Goal: Information Seeking & Learning: Learn about a topic

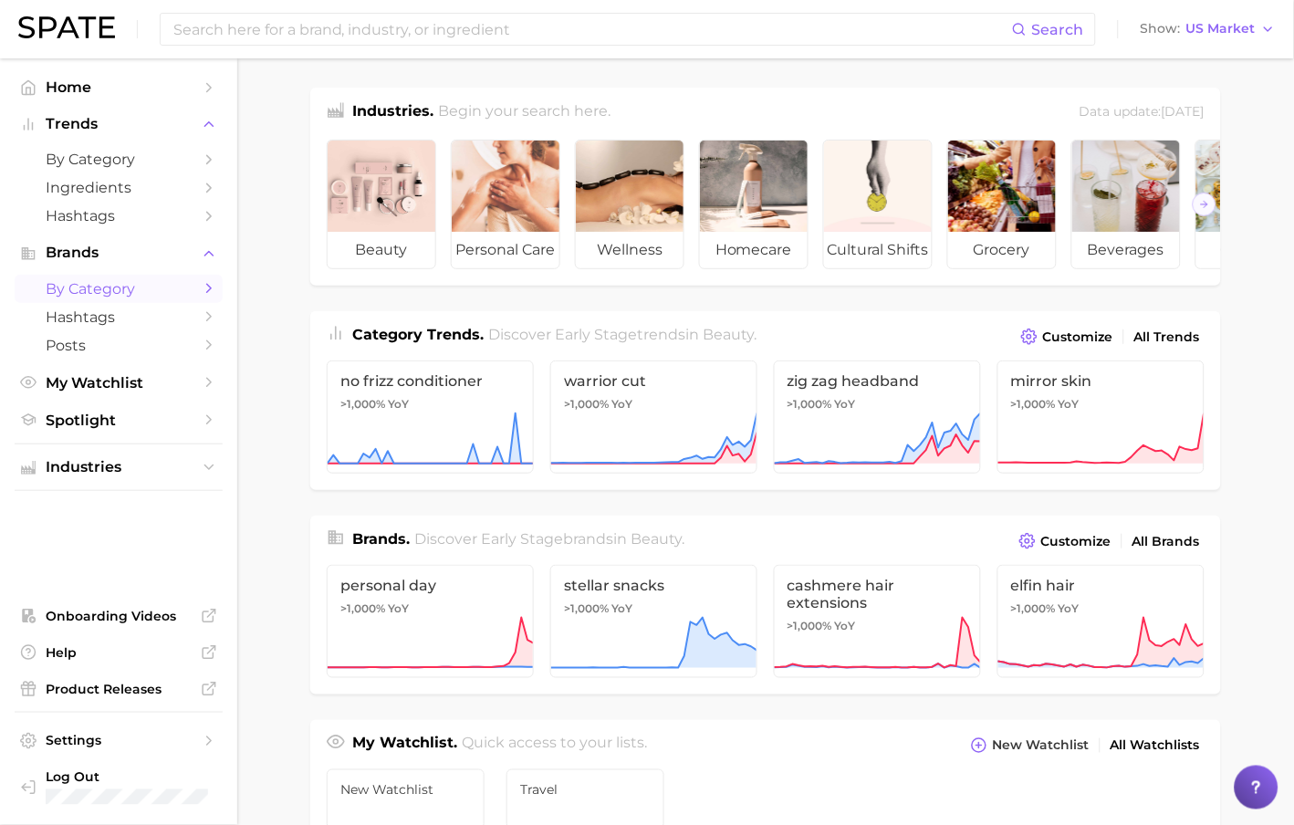
click at [207, 302] on link "by Category" at bounding box center [119, 289] width 208 height 28
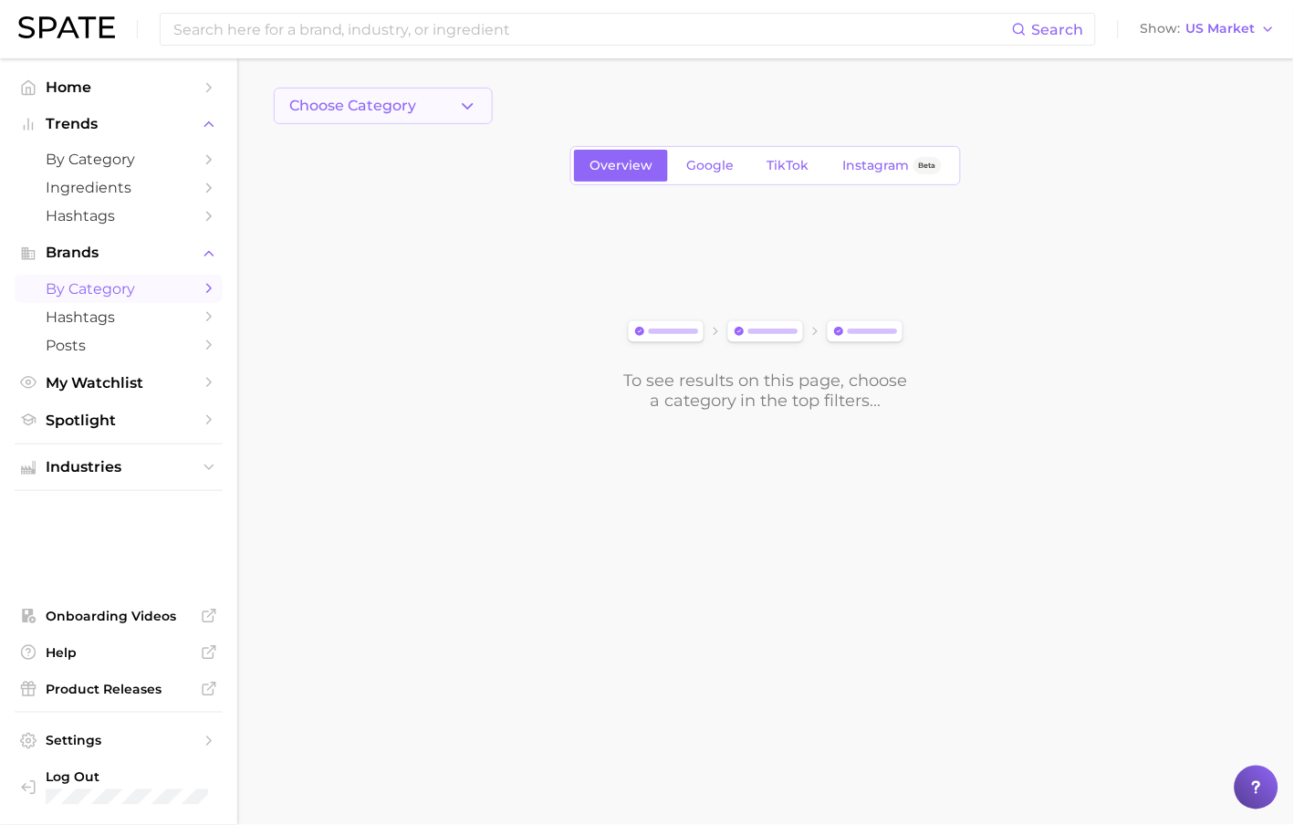
click at [434, 95] on button "Choose Category" at bounding box center [383, 106] width 219 height 37
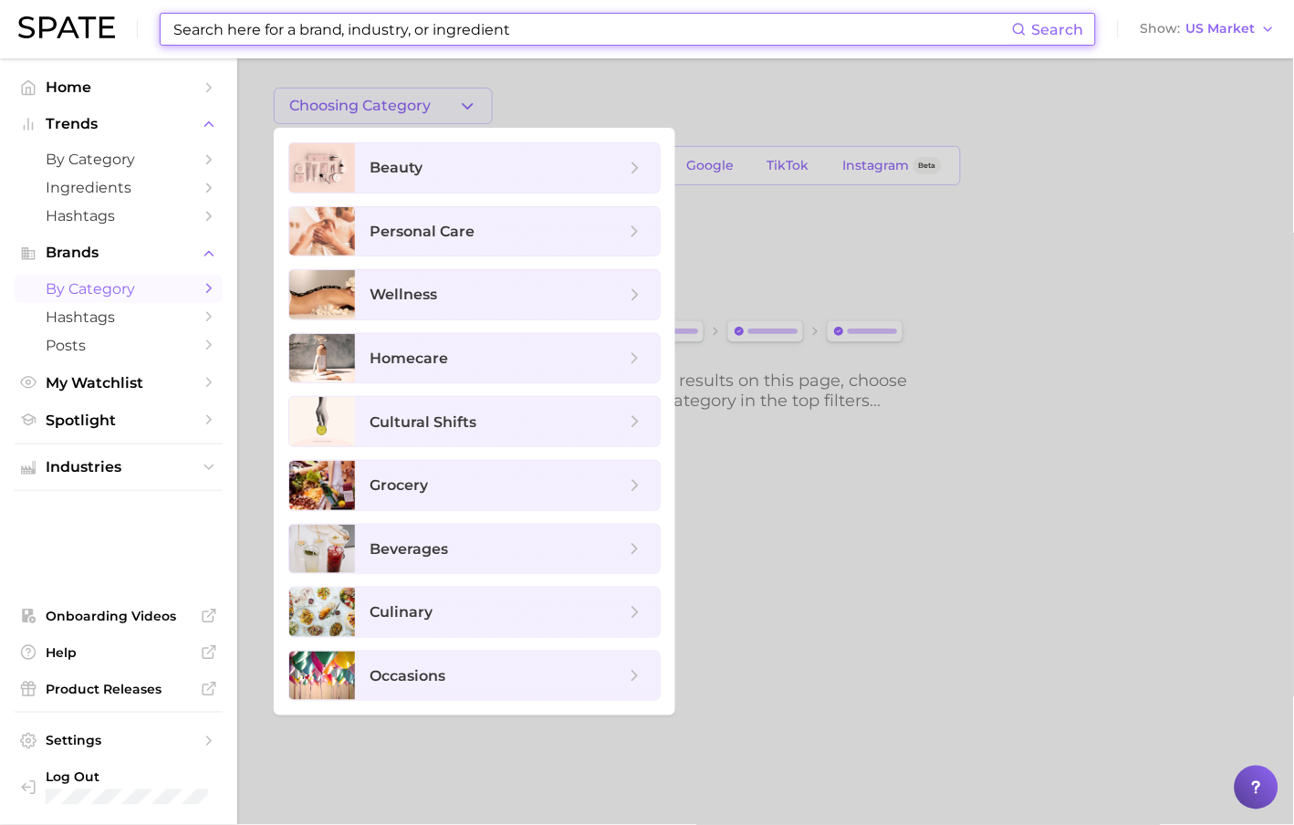
click at [378, 33] on input at bounding box center [592, 29] width 841 height 31
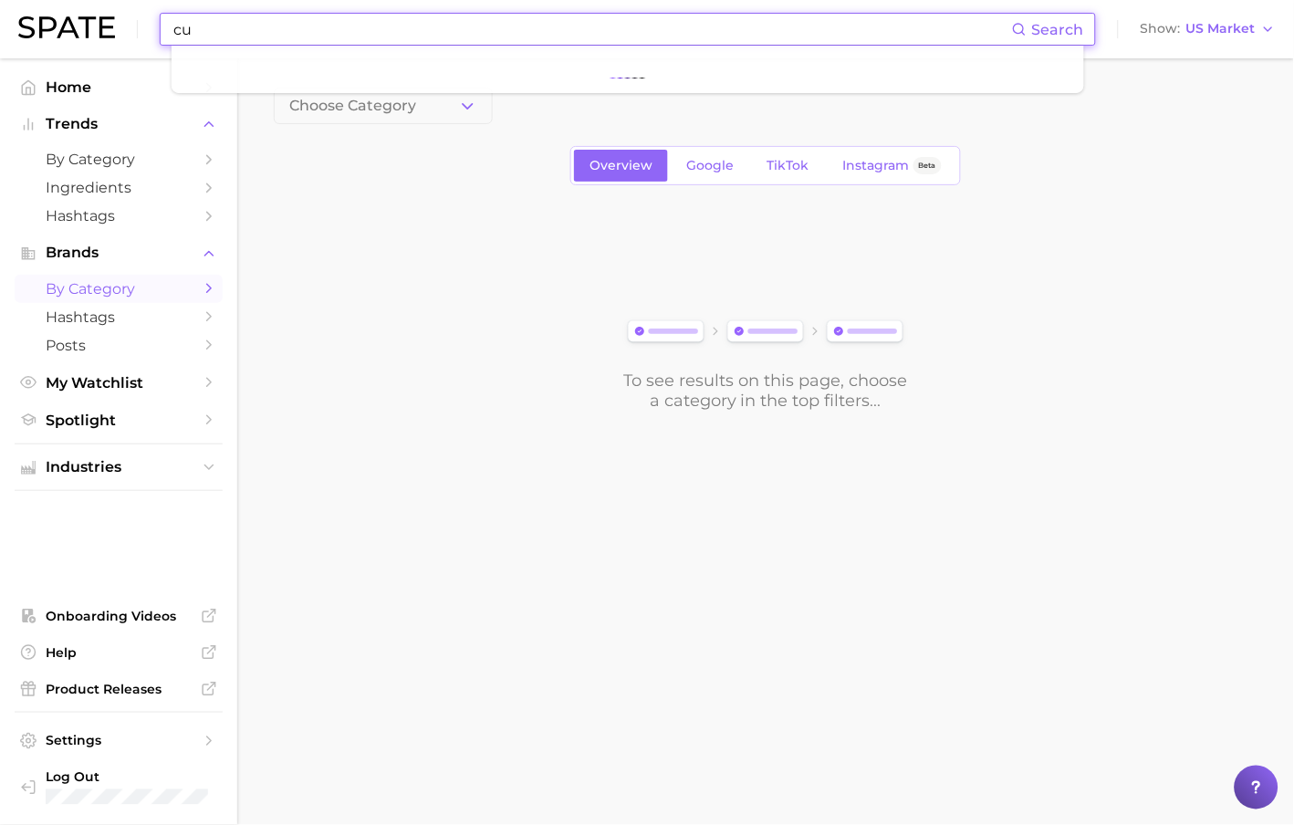
type input "c"
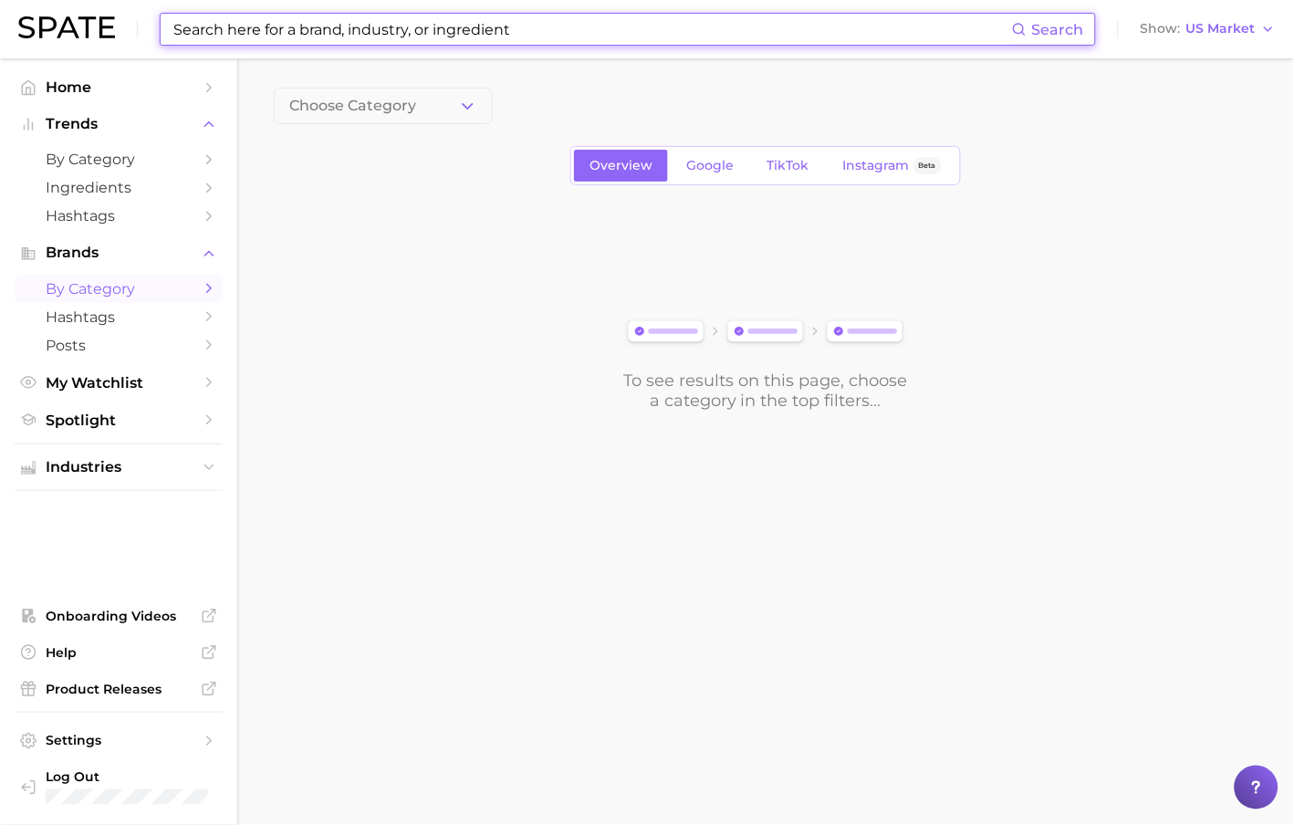
click at [335, 83] on main "Choose Category Overview Google TikTok Instagram Beta To see results on this pa…" at bounding box center [765, 280] width 1057 height 444
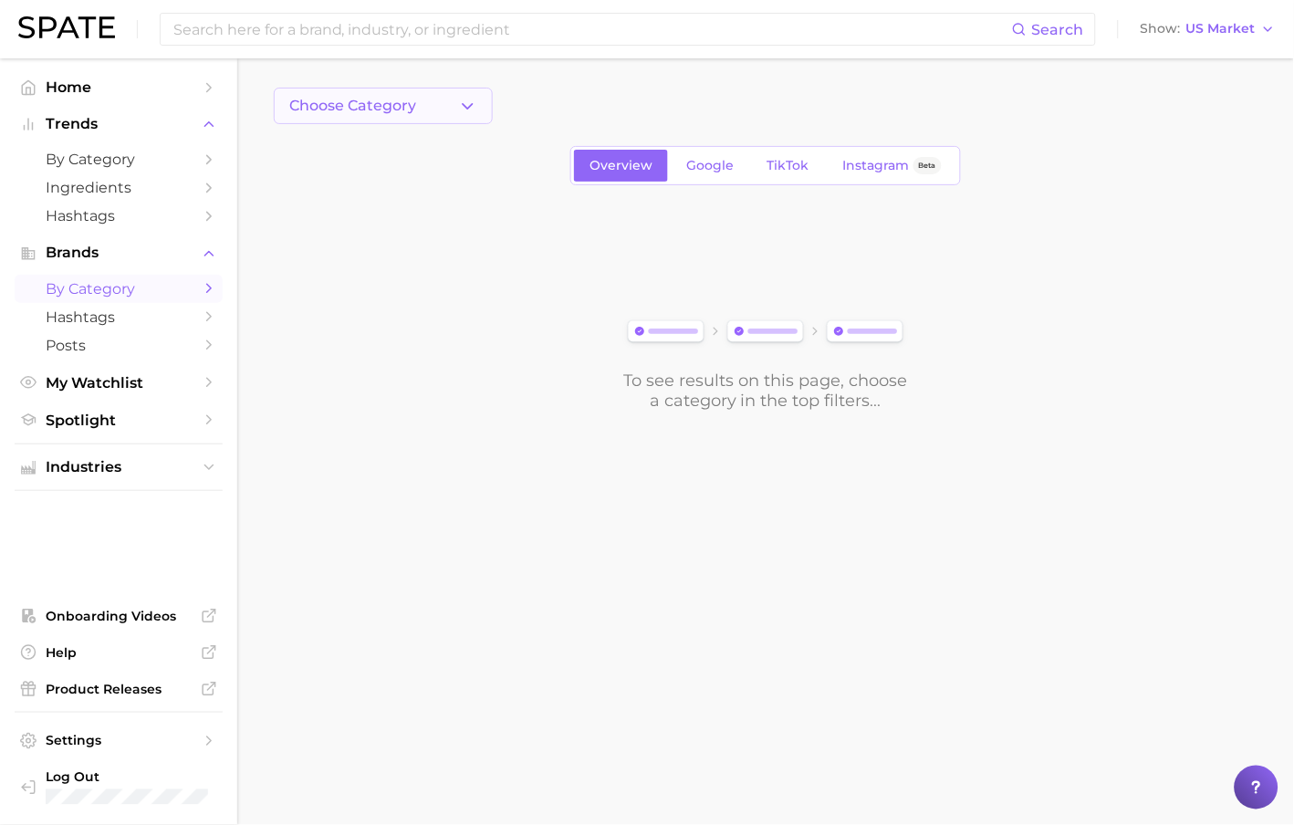
click at [421, 107] on button "Choose Category" at bounding box center [383, 106] width 219 height 37
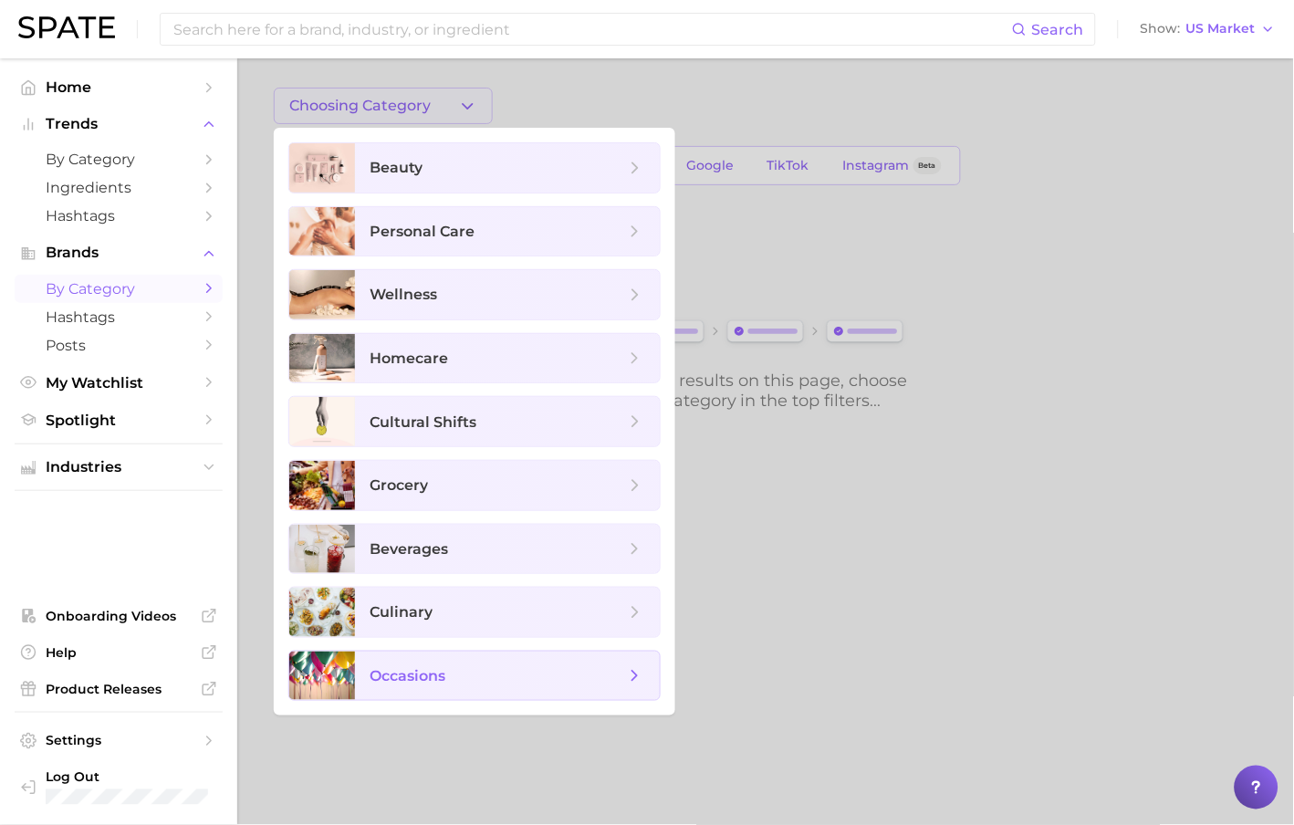
click at [496, 689] on span "occasions" at bounding box center [507, 676] width 305 height 49
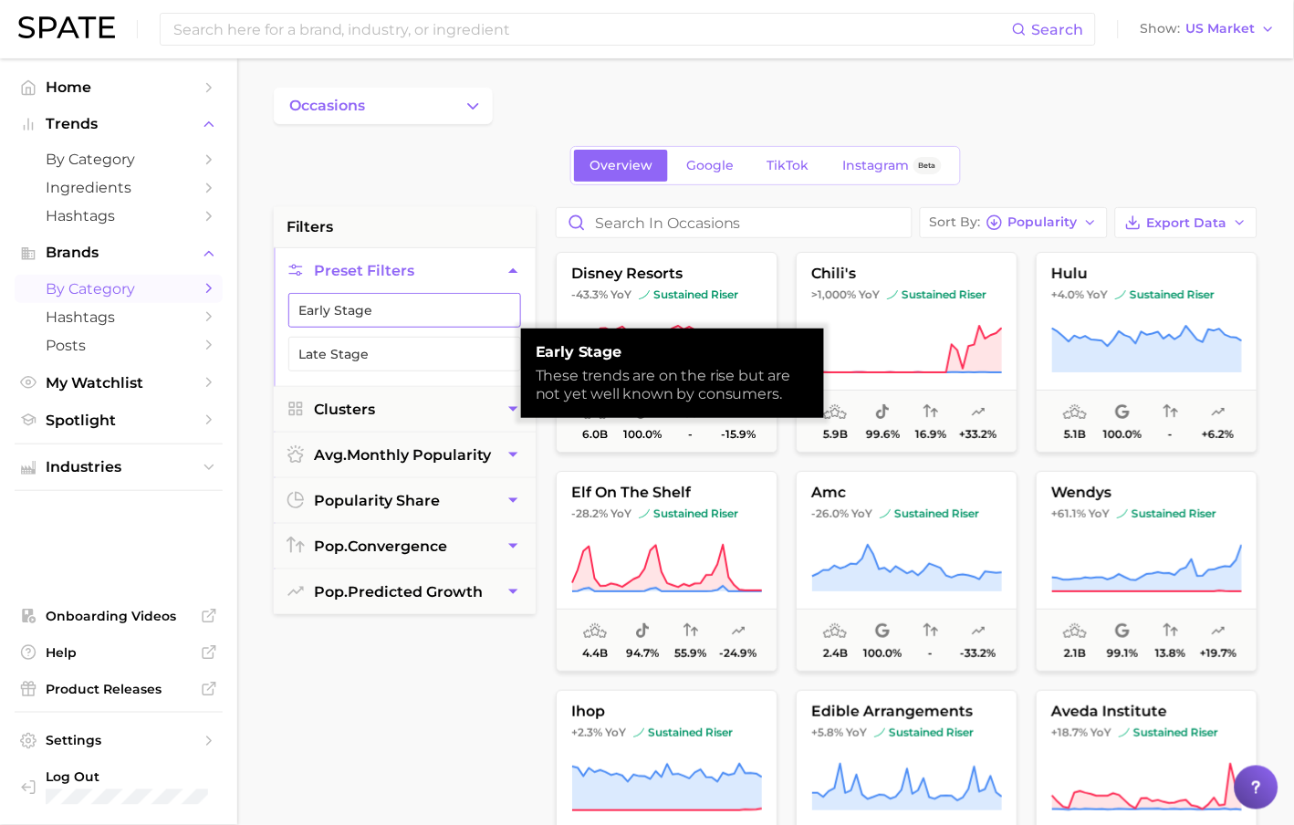
scroll to position [2, 0]
click at [370, 312] on button "Early Stage" at bounding box center [404, 308] width 233 height 35
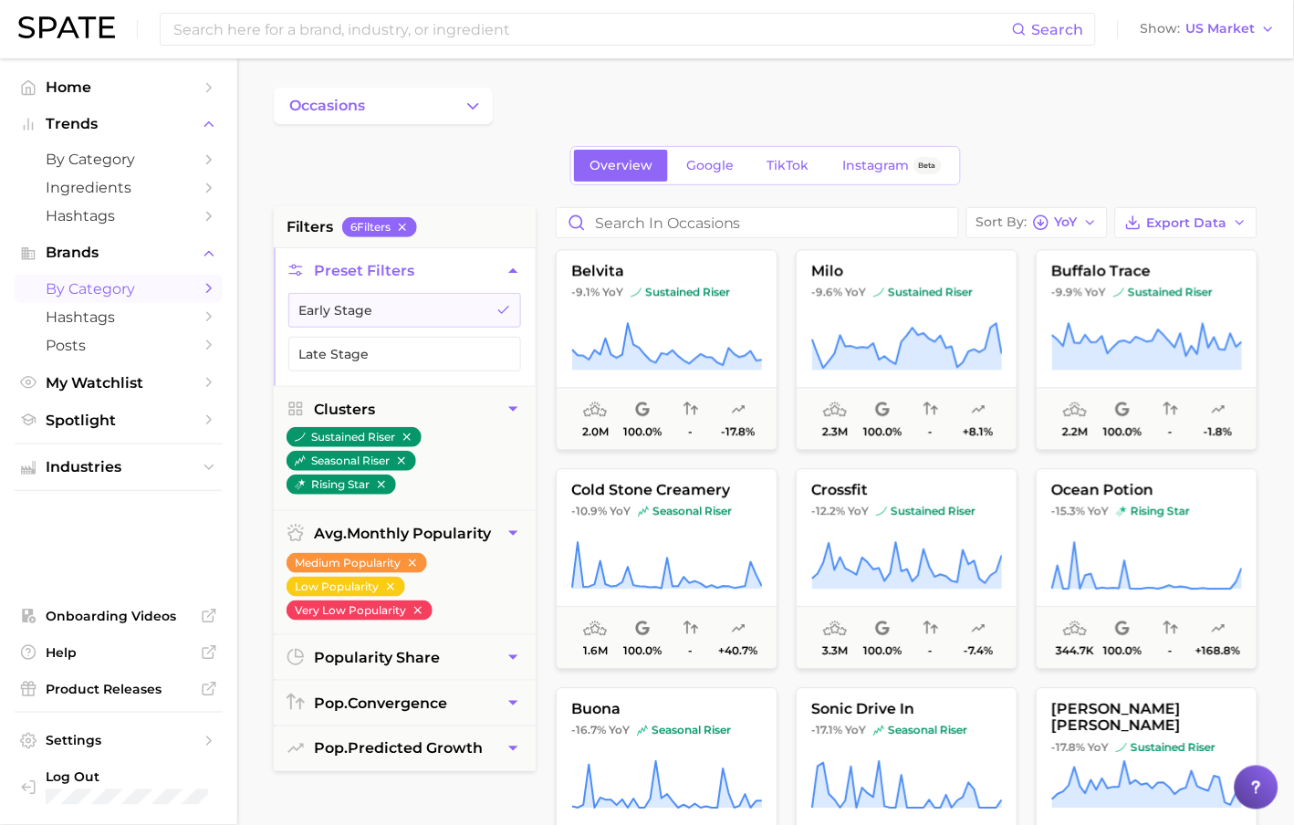
scroll to position [6724, 0]
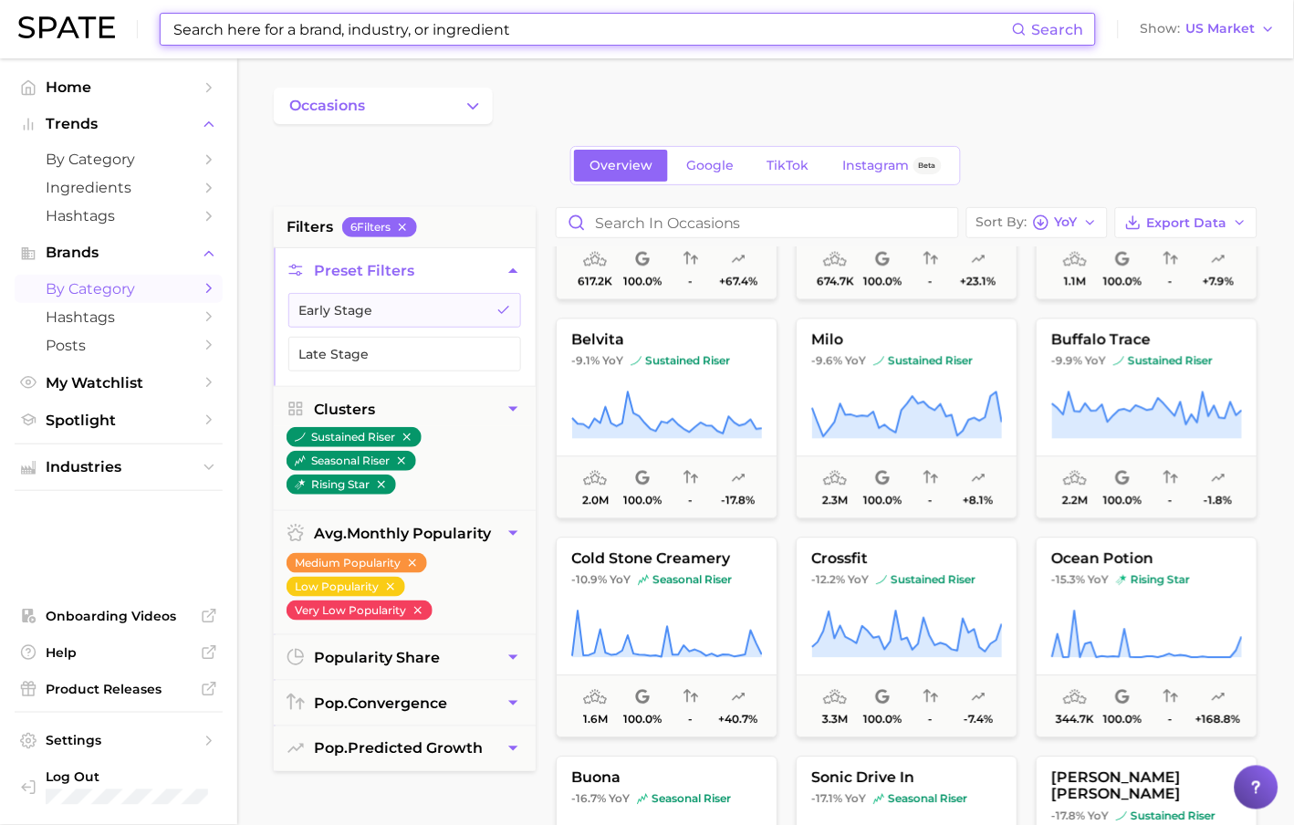
click at [330, 21] on input at bounding box center [592, 29] width 841 height 31
click at [153, 163] on span "by Category" at bounding box center [119, 159] width 146 height 17
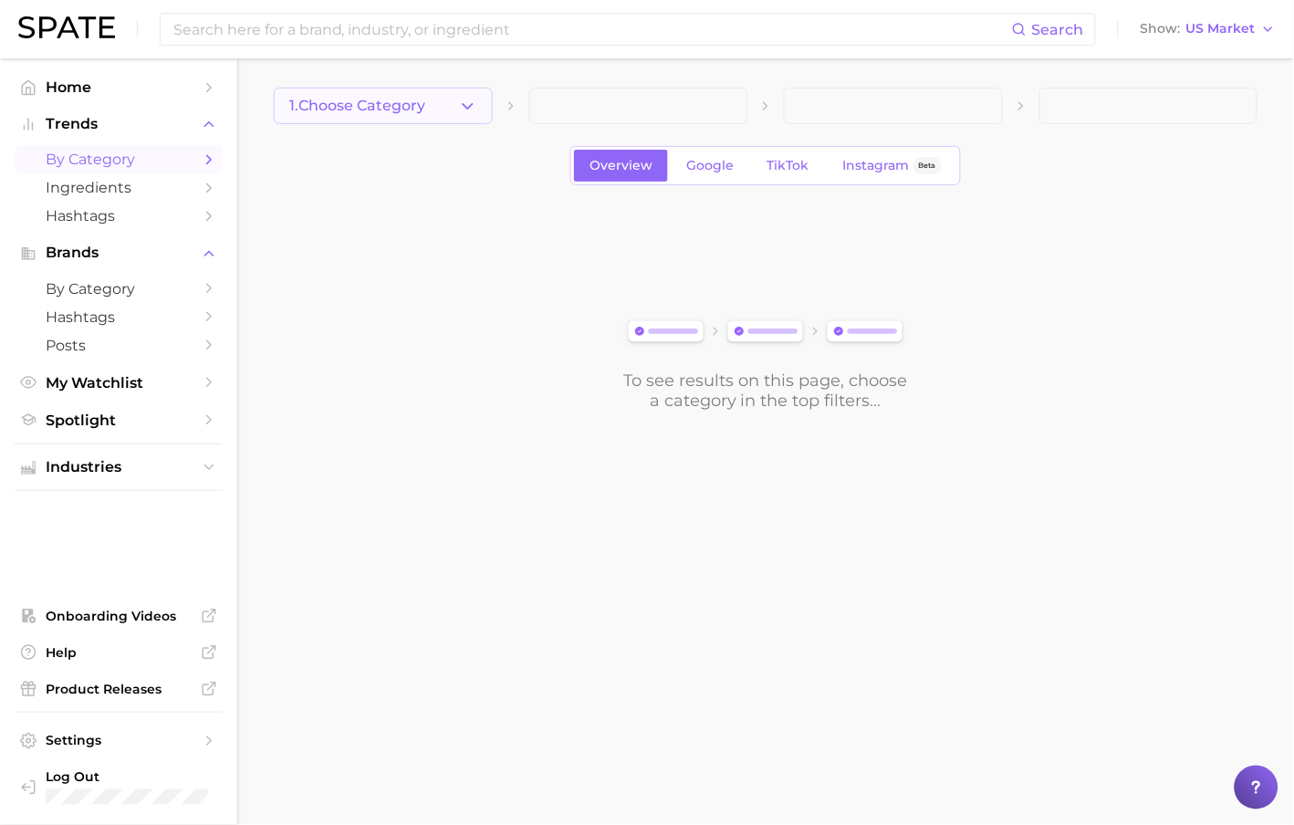
click at [423, 90] on button "1. Choose Category" at bounding box center [383, 106] width 219 height 37
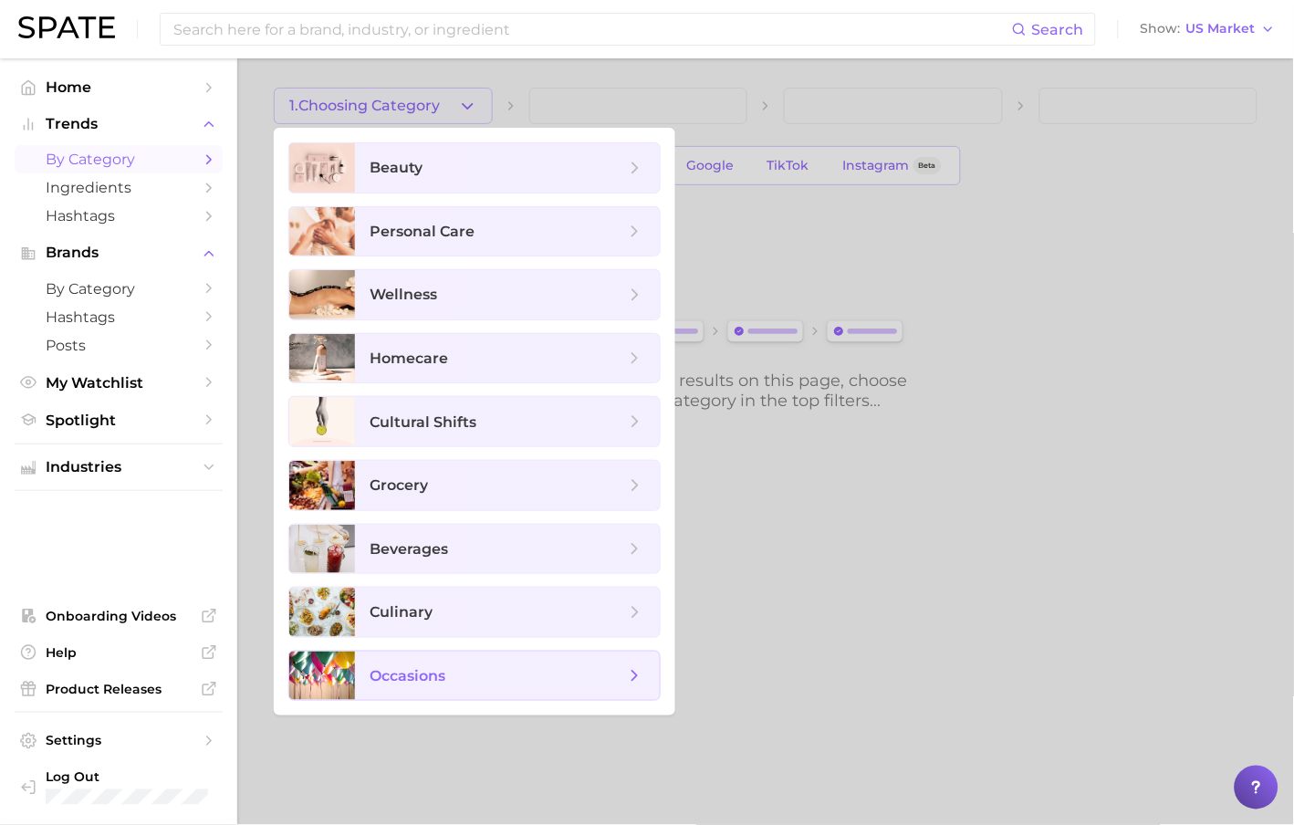
click at [392, 681] on span "occasions" at bounding box center [408, 675] width 76 height 17
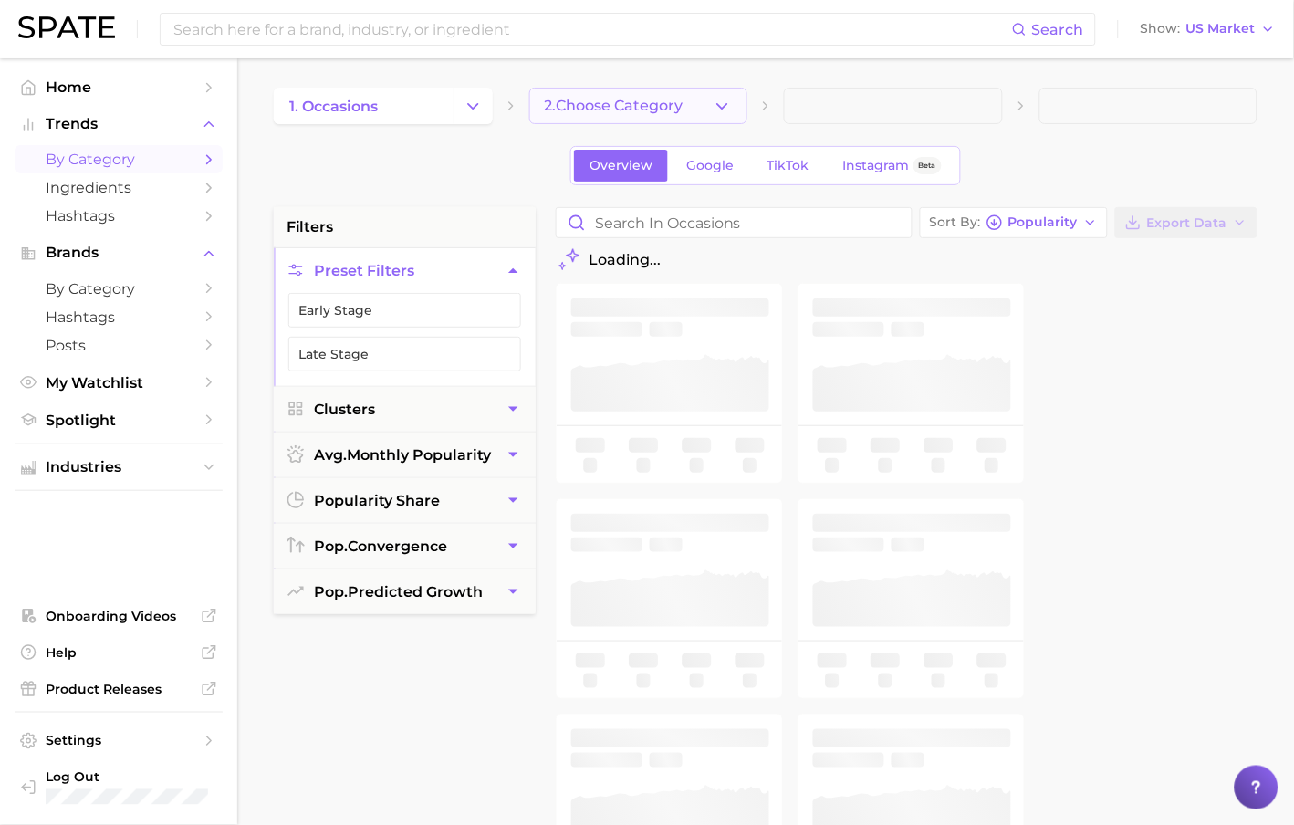
click at [711, 120] on button "2. Choose Category" at bounding box center [638, 106] width 219 height 37
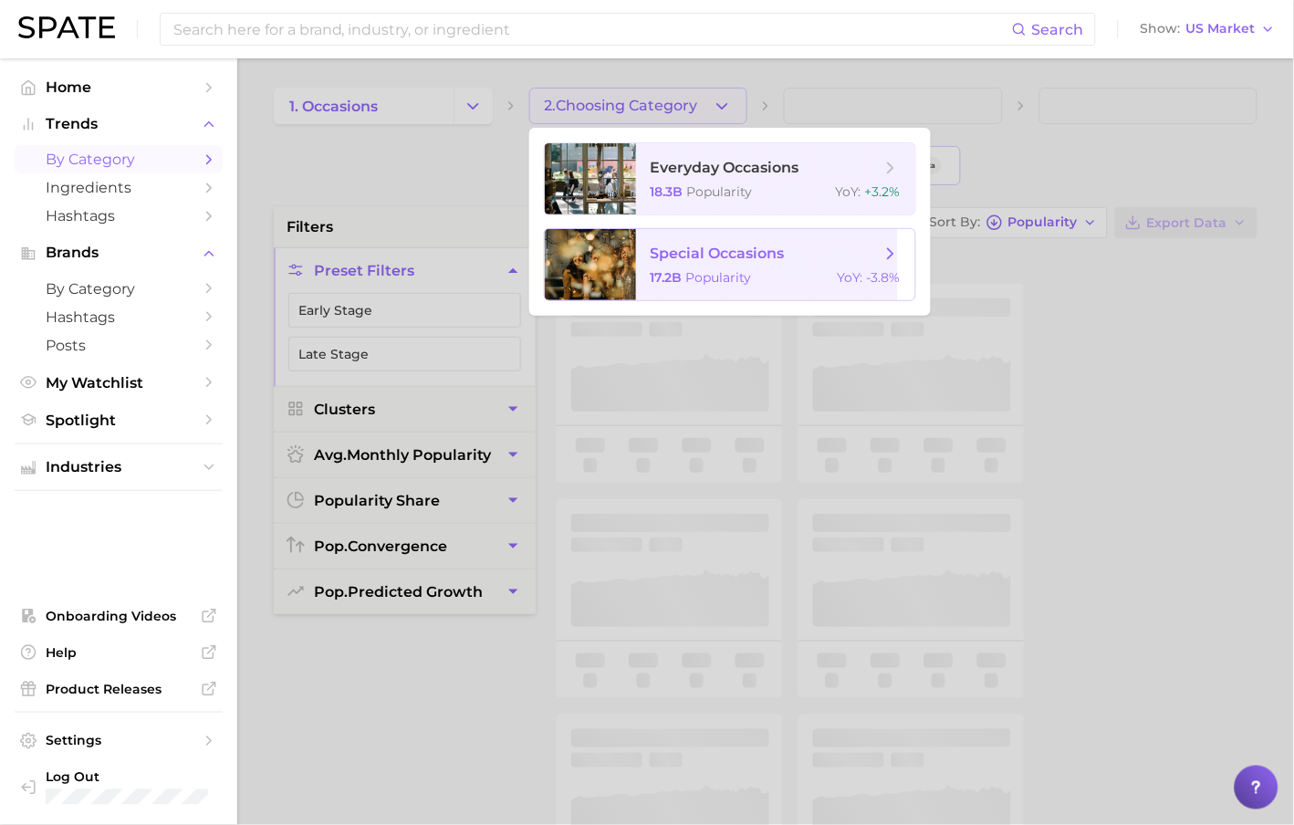
click at [738, 264] on span "special occasions 17.2b Popularity YoY : -3.8%" at bounding box center [775, 264] width 279 height 71
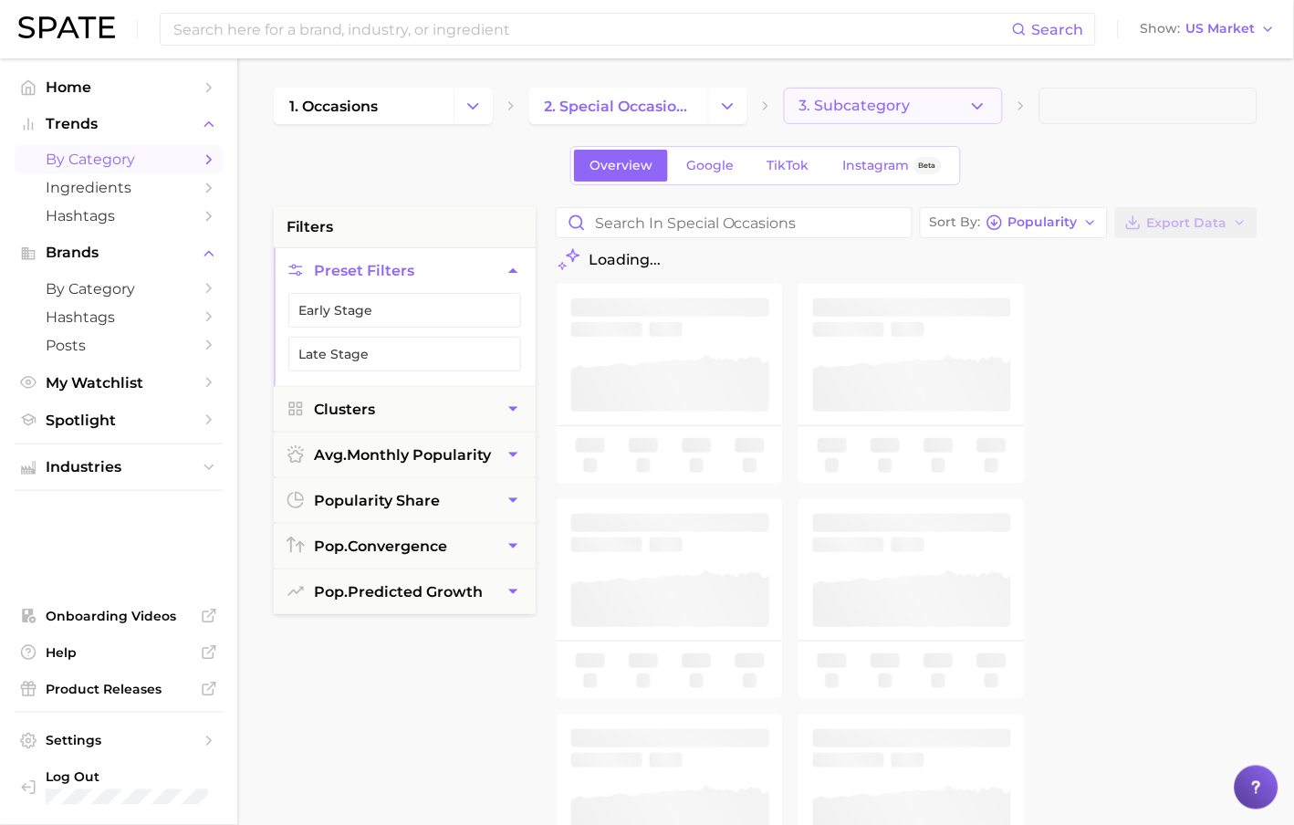
click at [904, 120] on button "3. Subcategory" at bounding box center [893, 106] width 219 height 37
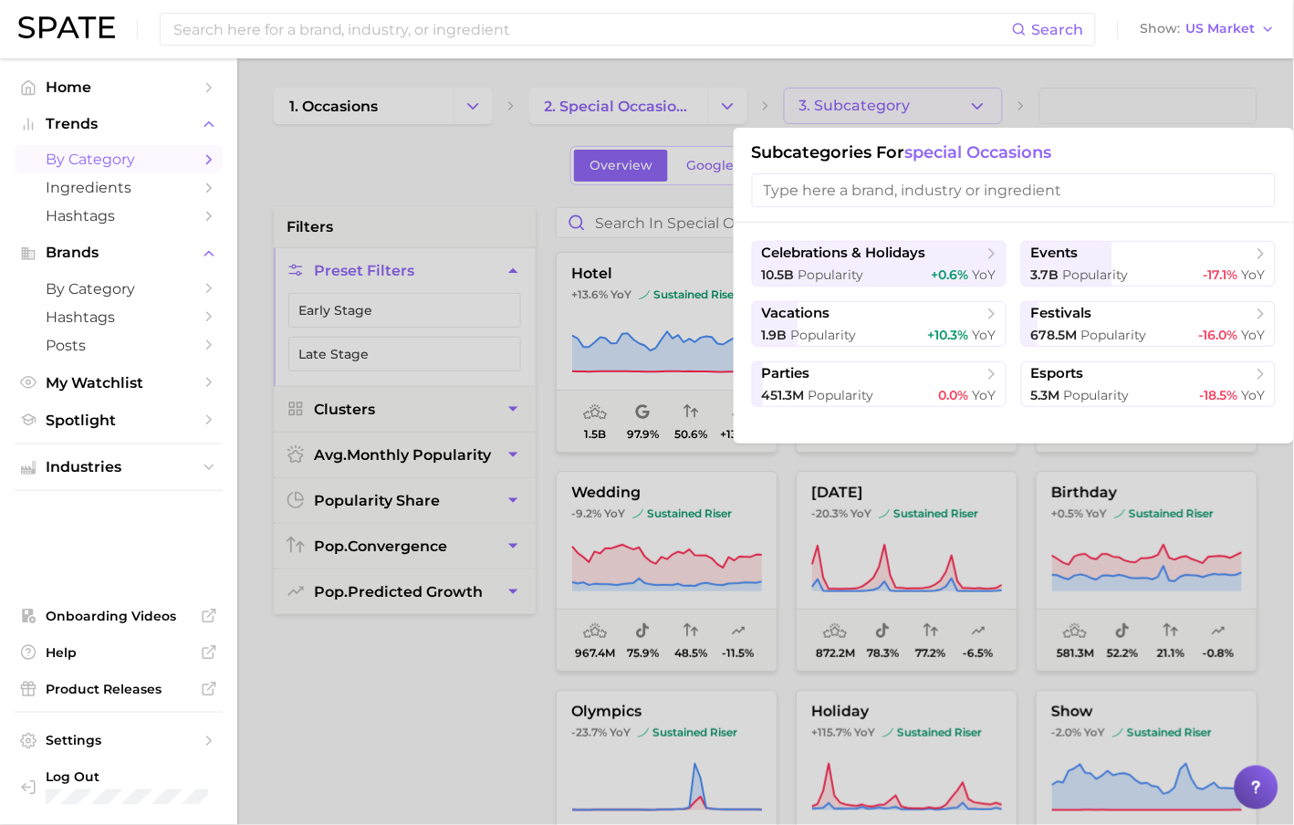
click at [442, 250] on div at bounding box center [647, 412] width 1294 height 825
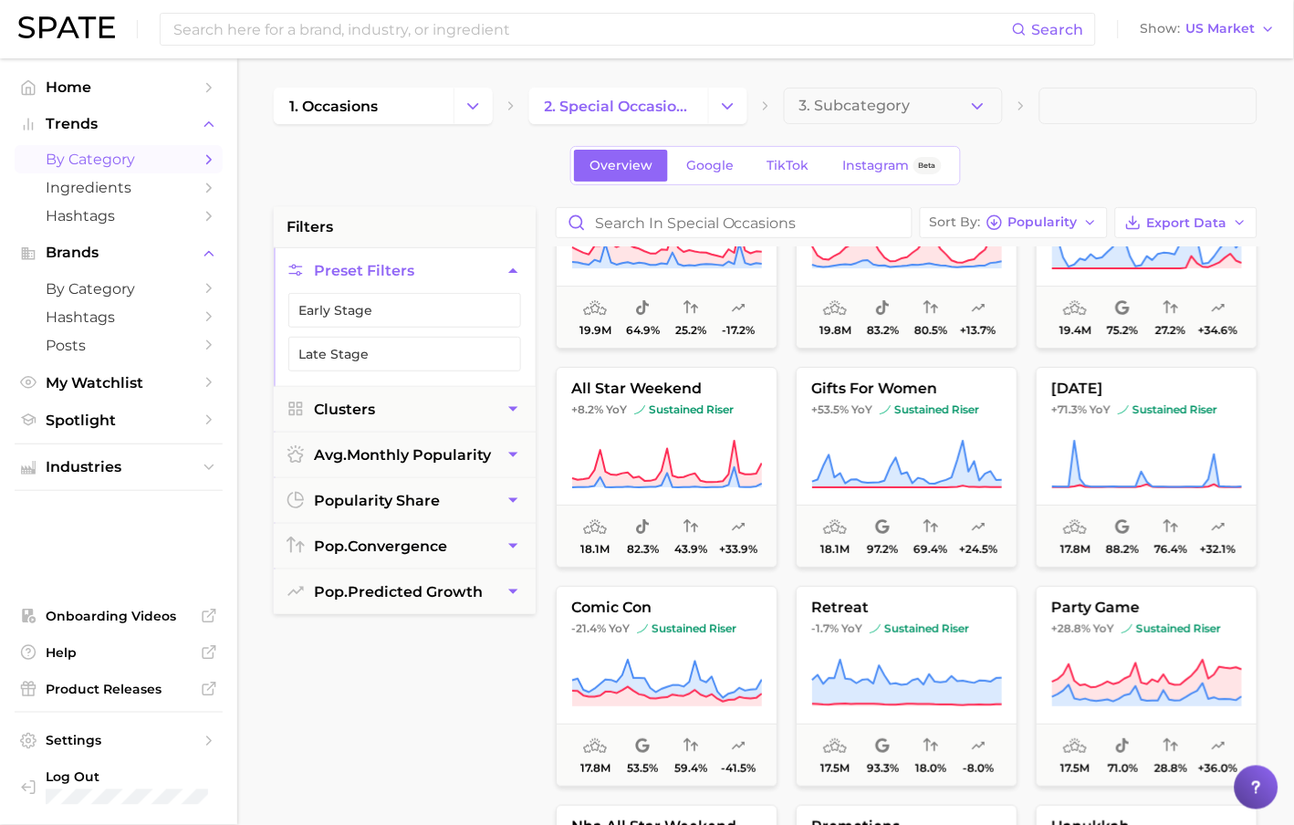
scroll to position [8785, 0]
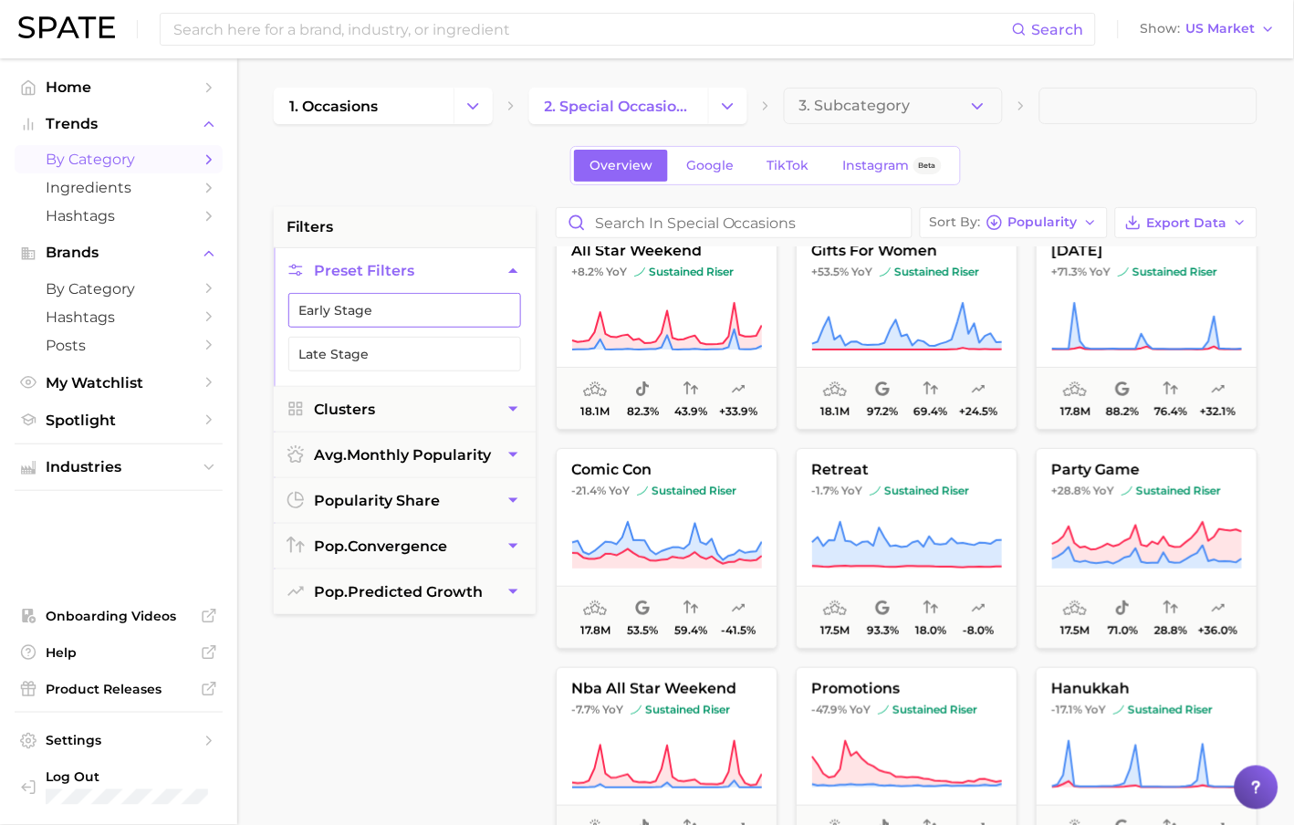
click at [413, 316] on button "Early Stage" at bounding box center [404, 310] width 233 height 35
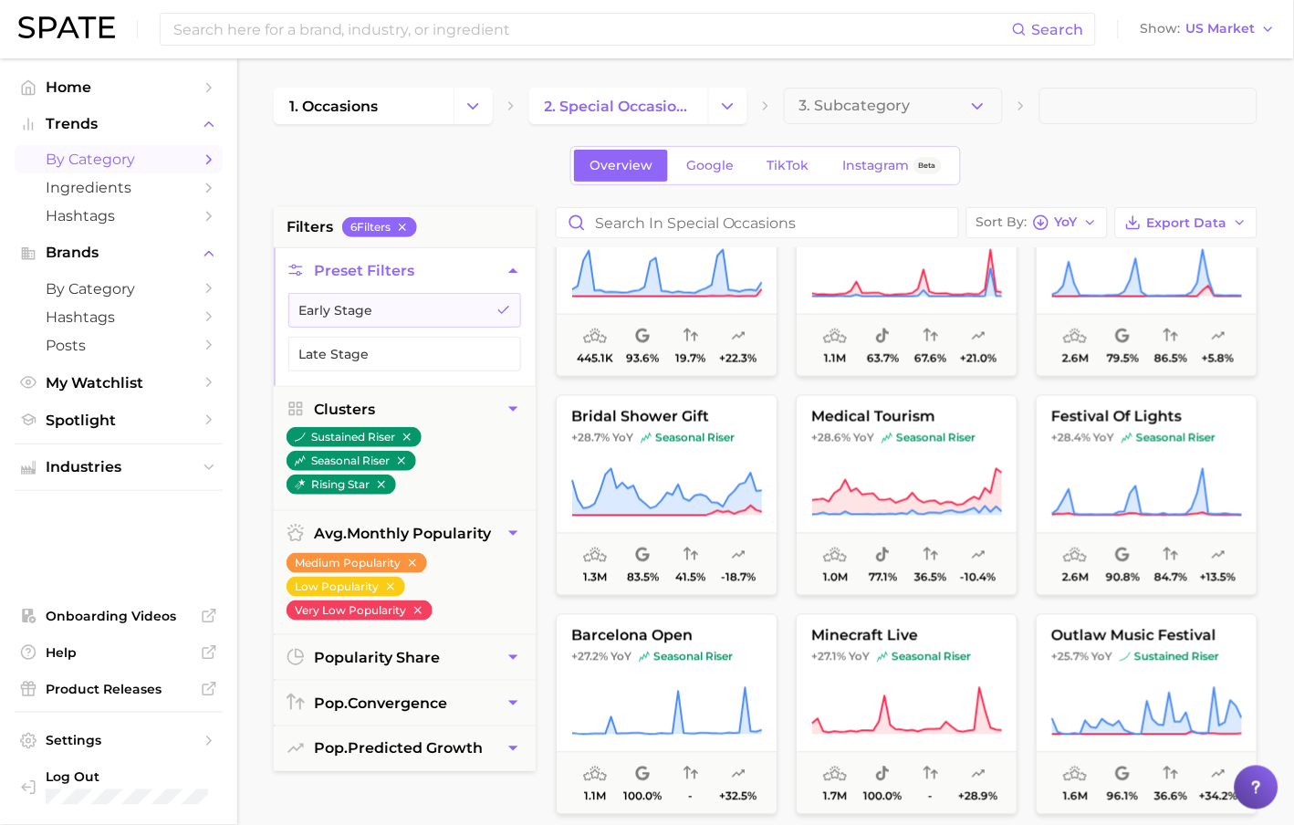
scroll to position [6430, 0]
click at [884, 630] on span "minecraft live" at bounding box center [907, 634] width 220 height 16
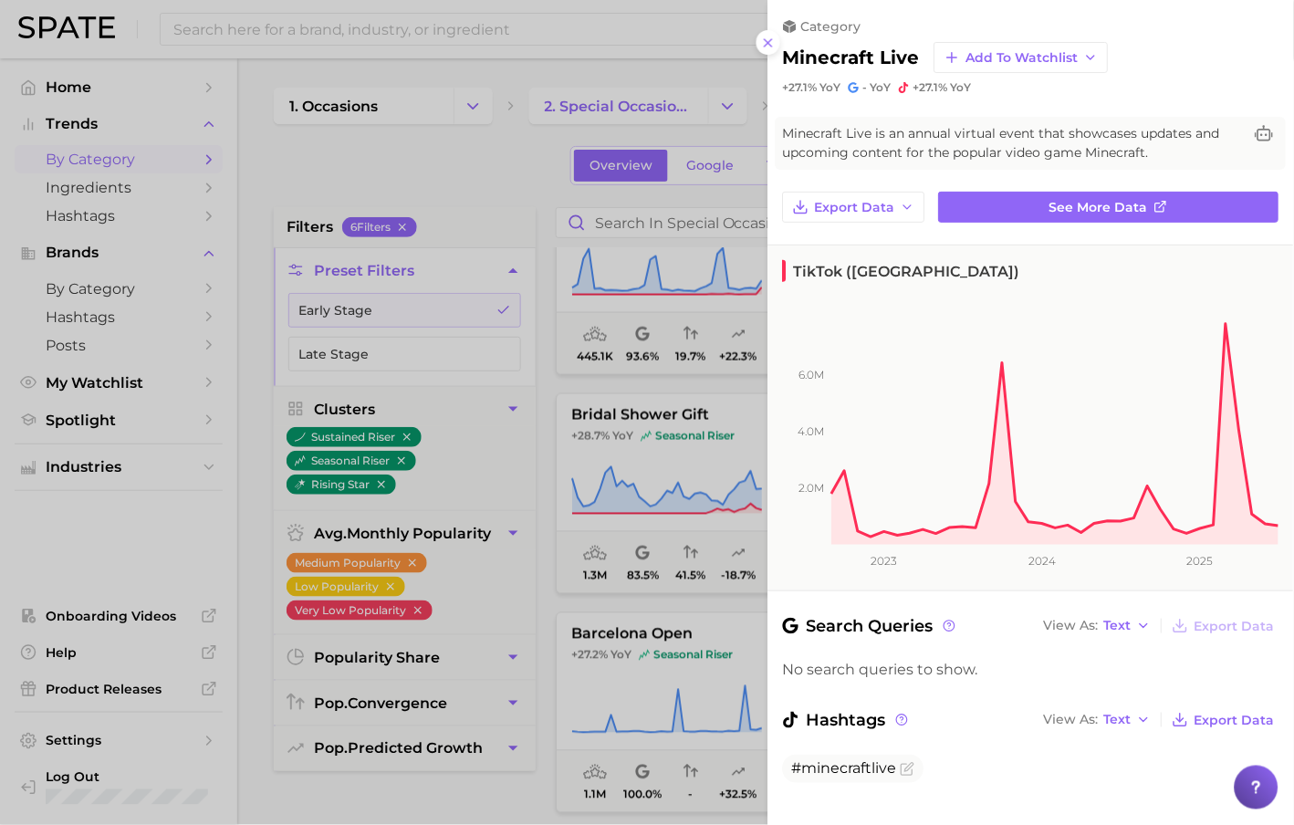
click at [706, 600] on div at bounding box center [647, 412] width 1294 height 825
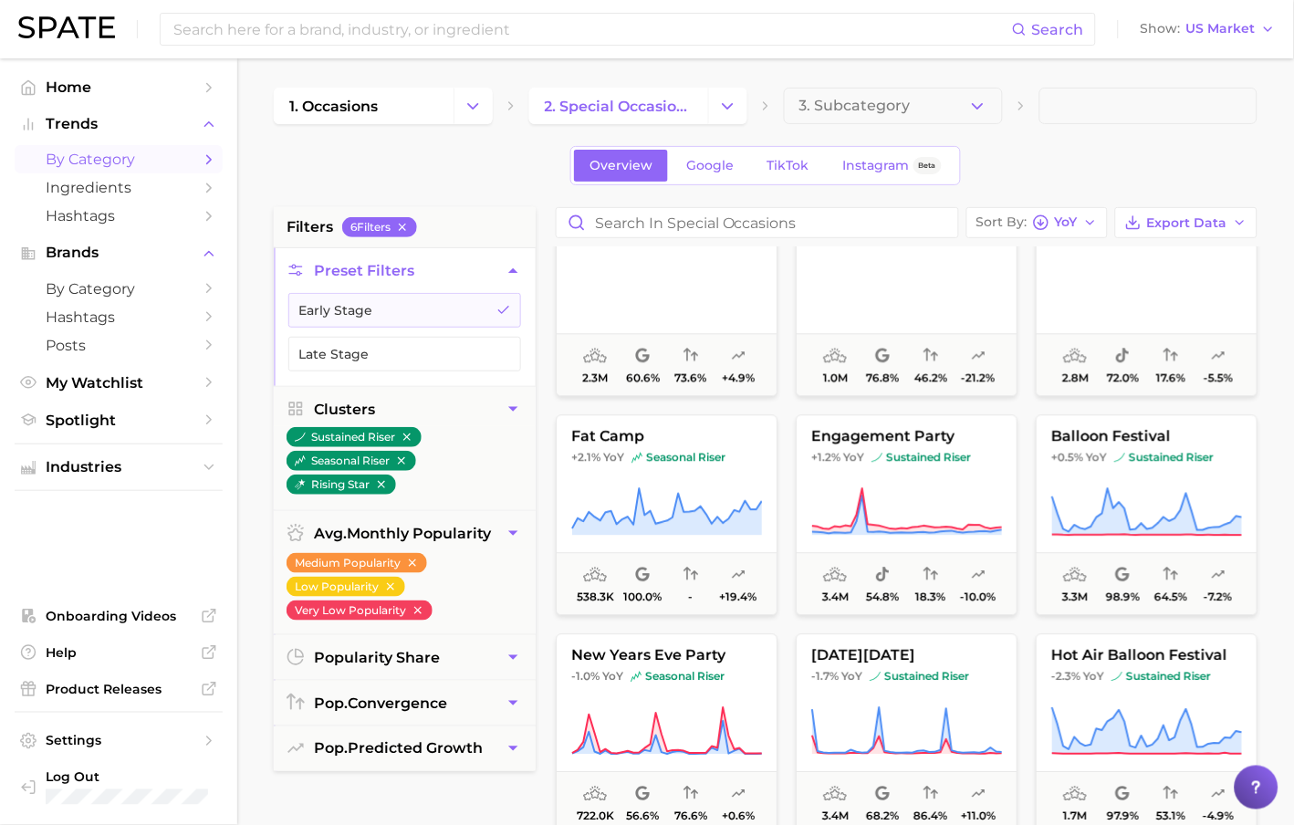
scroll to position [9623, 0]
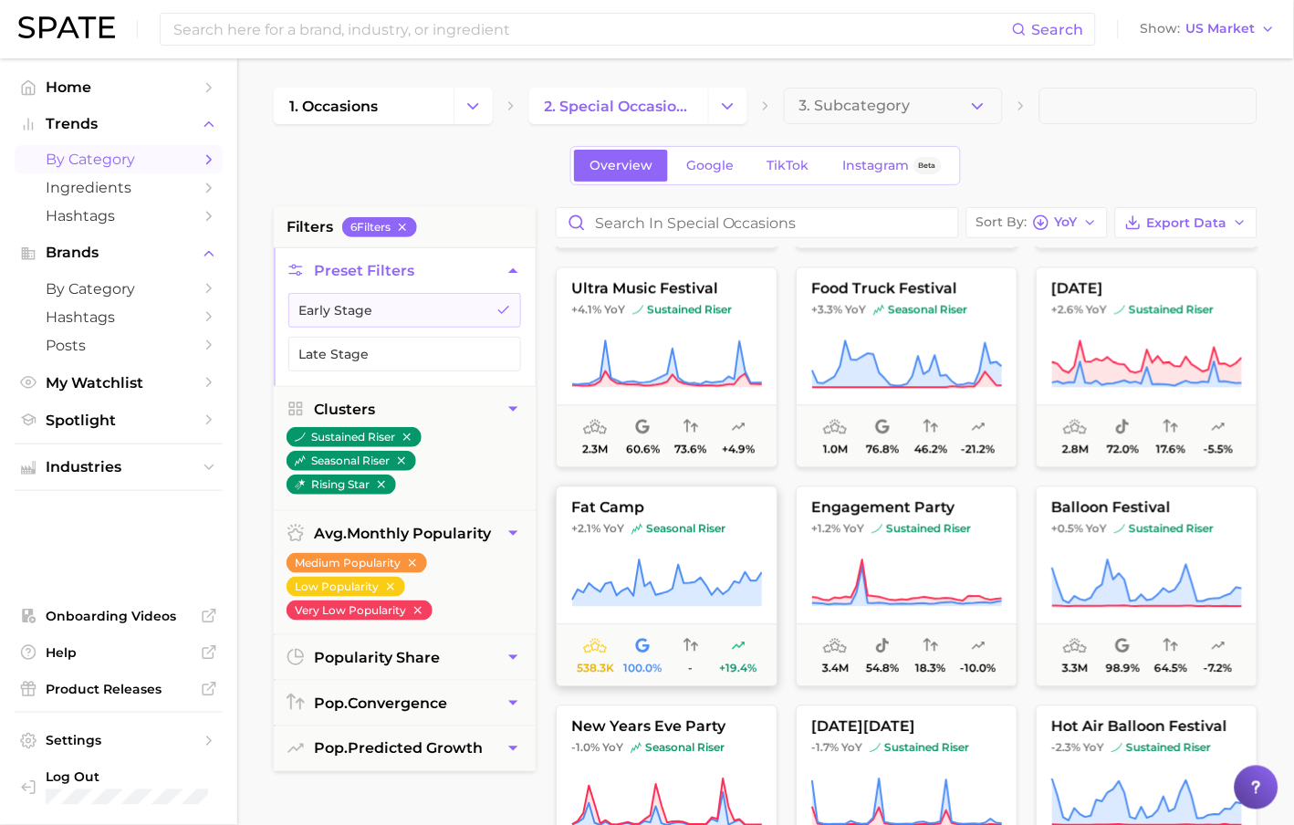
click at [741, 539] on button "fat camp +2.1% YoY seasonal riser 538.3k 100.0% - +19.4%" at bounding box center [667, 587] width 222 height 201
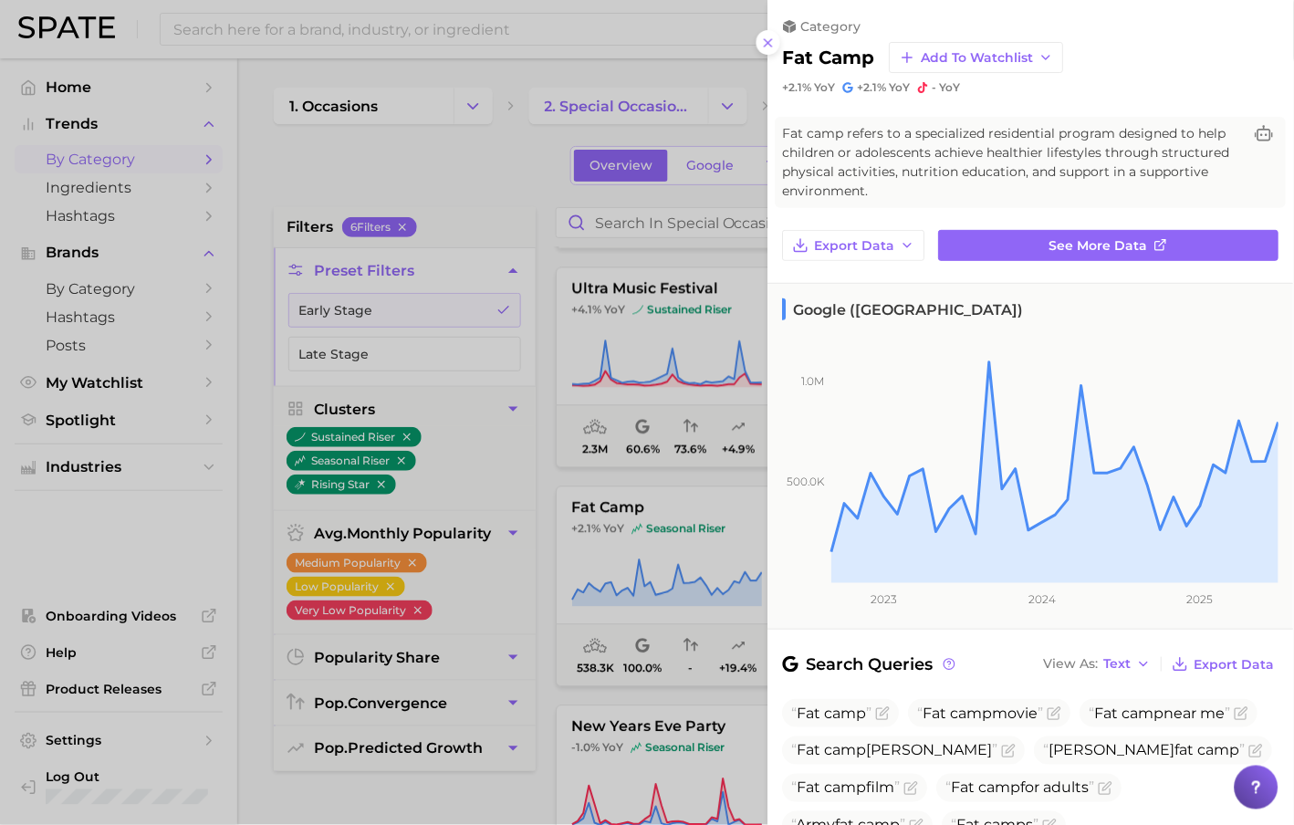
click at [542, 538] on div at bounding box center [647, 412] width 1294 height 825
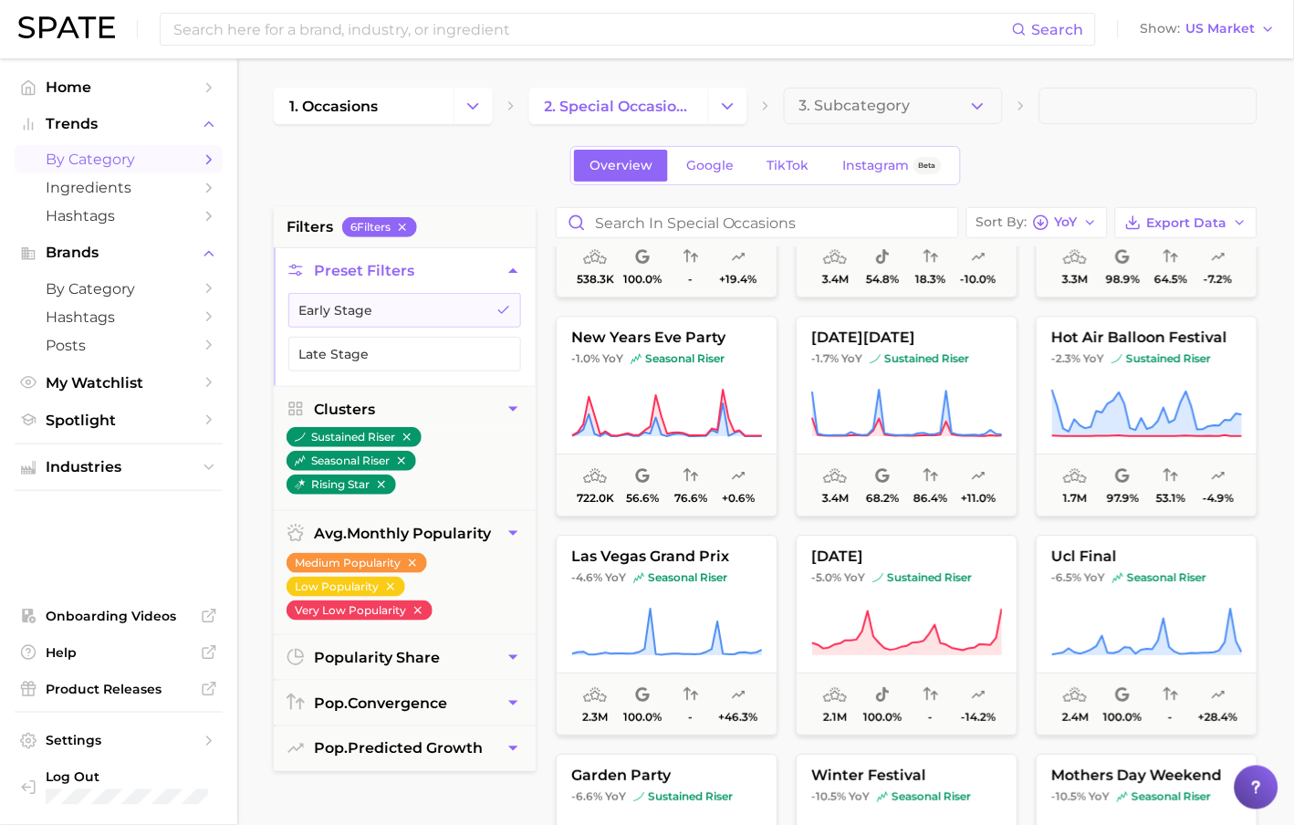
scroll to position [10051, 0]
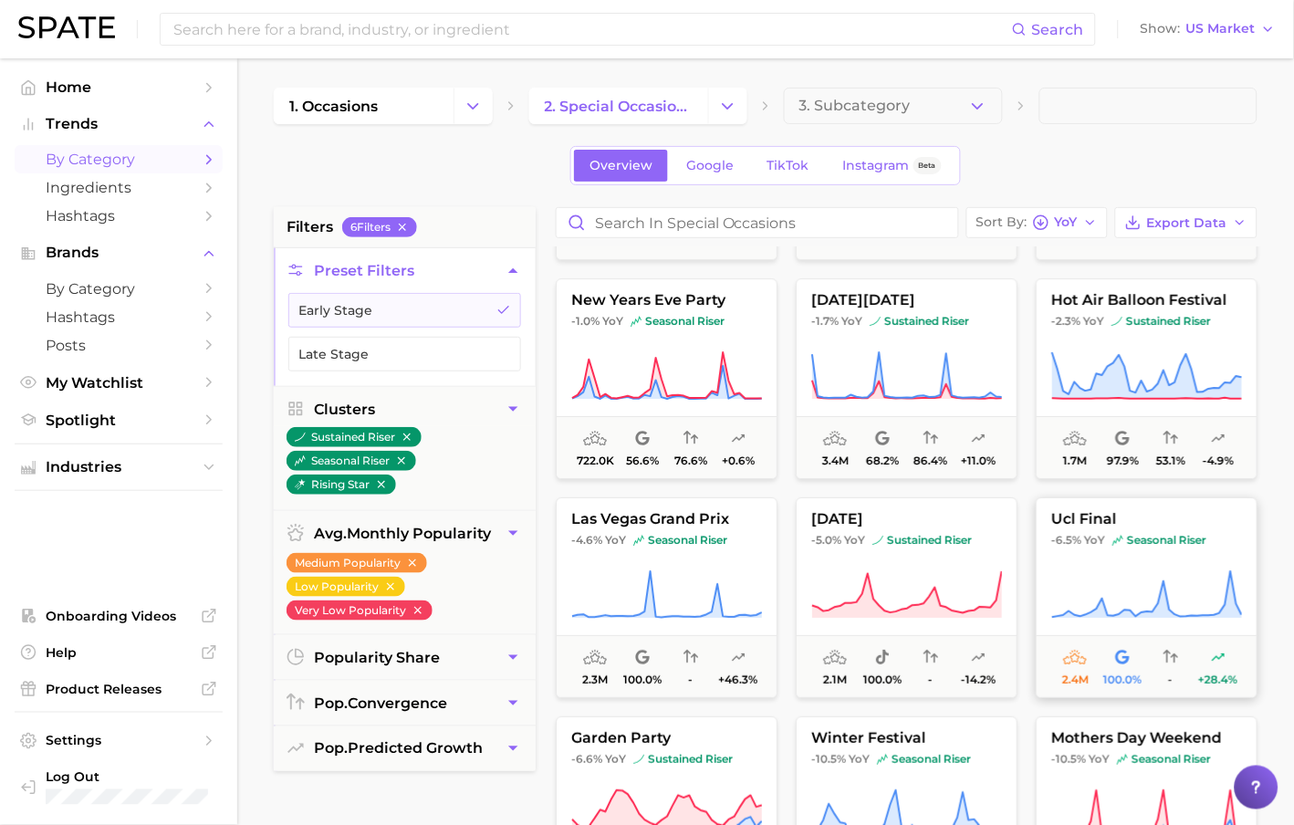
click at [1091, 512] on span "ucl final" at bounding box center [1147, 519] width 220 height 16
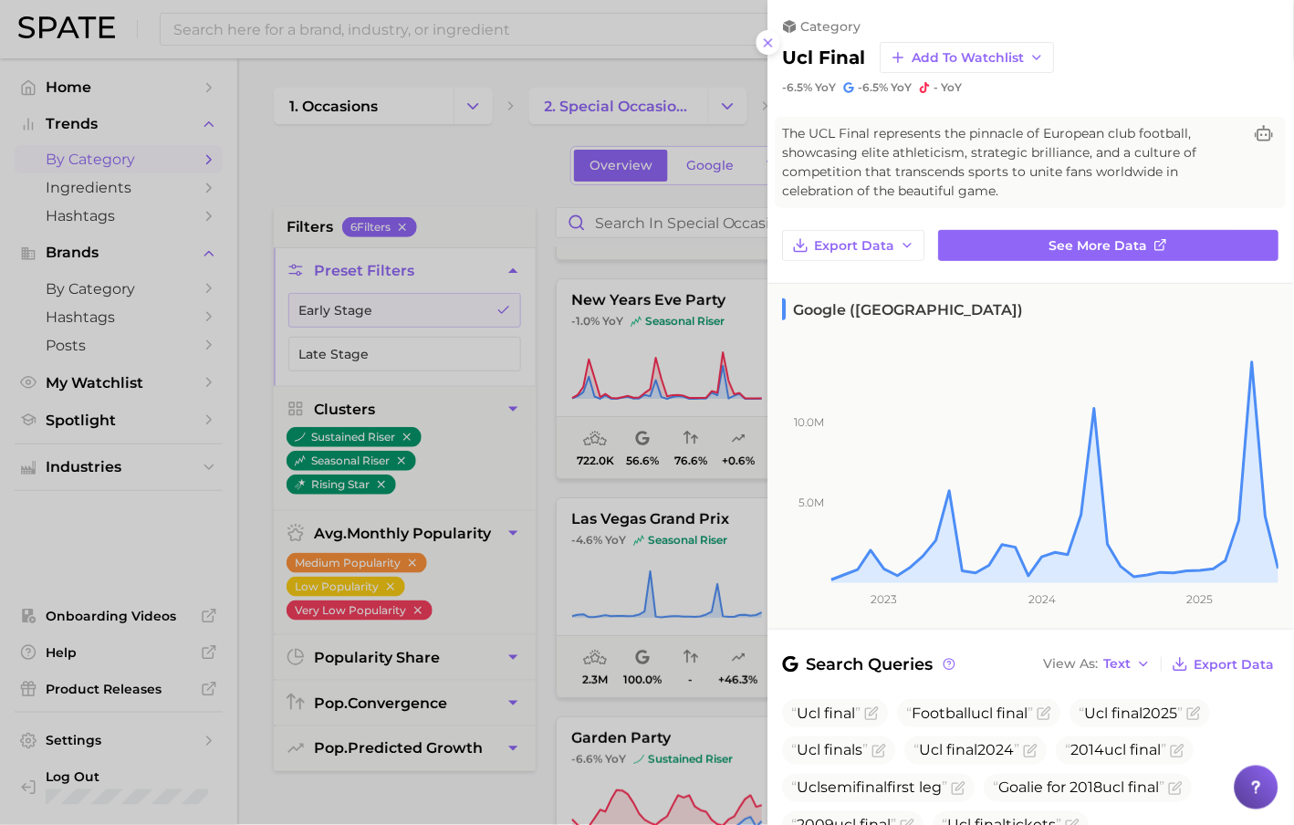
click at [560, 255] on div at bounding box center [647, 412] width 1294 height 825
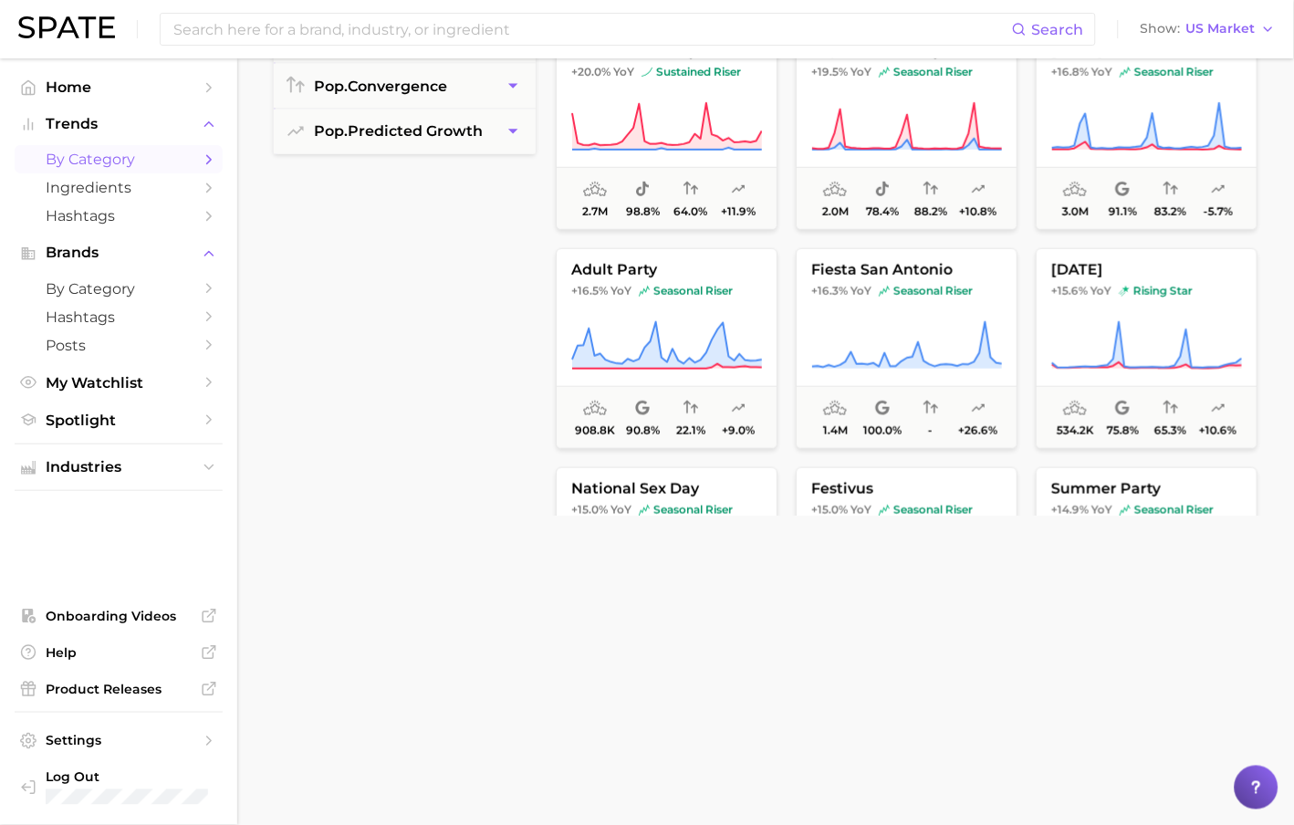
scroll to position [7011, 0]
